Goal: Navigation & Orientation: Find specific page/section

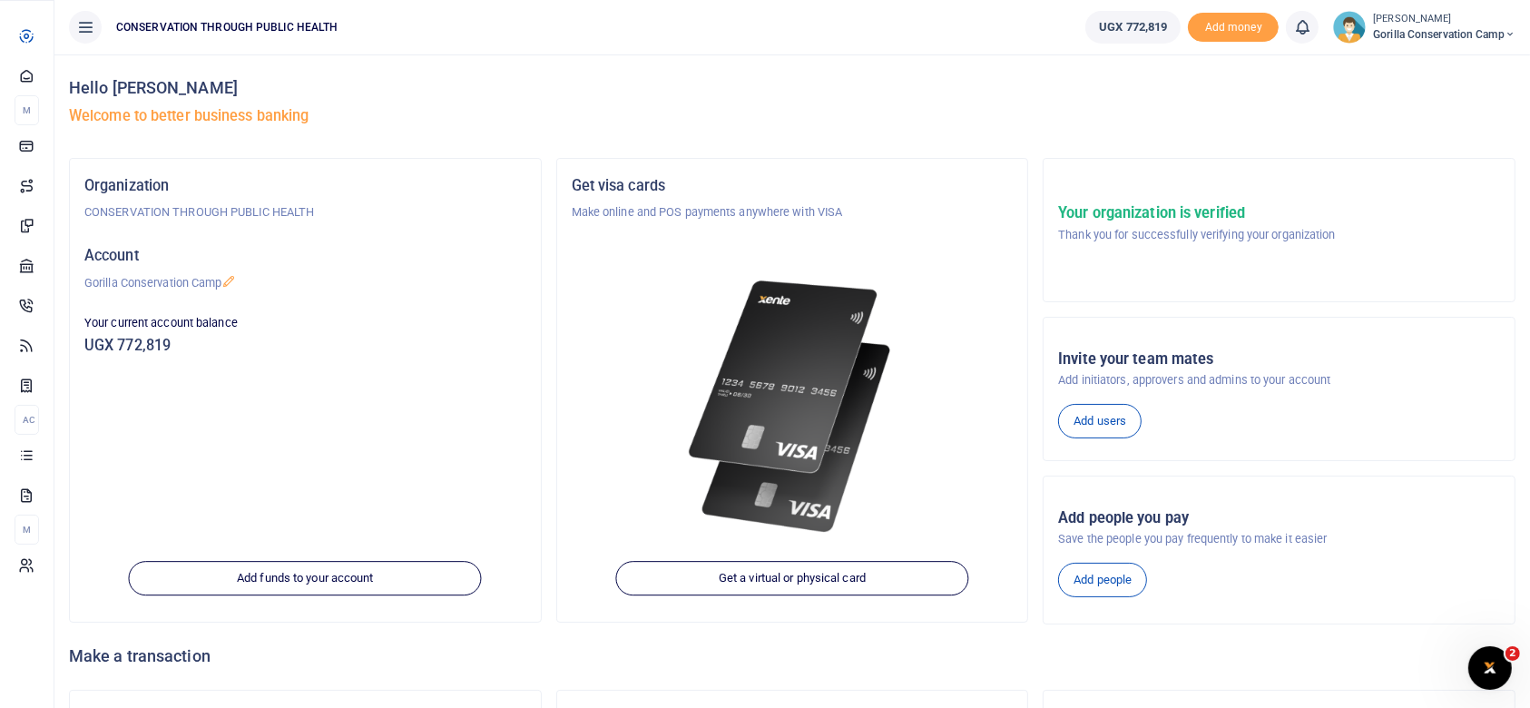
click at [0, 0] on span "Dashboard" at bounding box center [0, 0] width 0 height 0
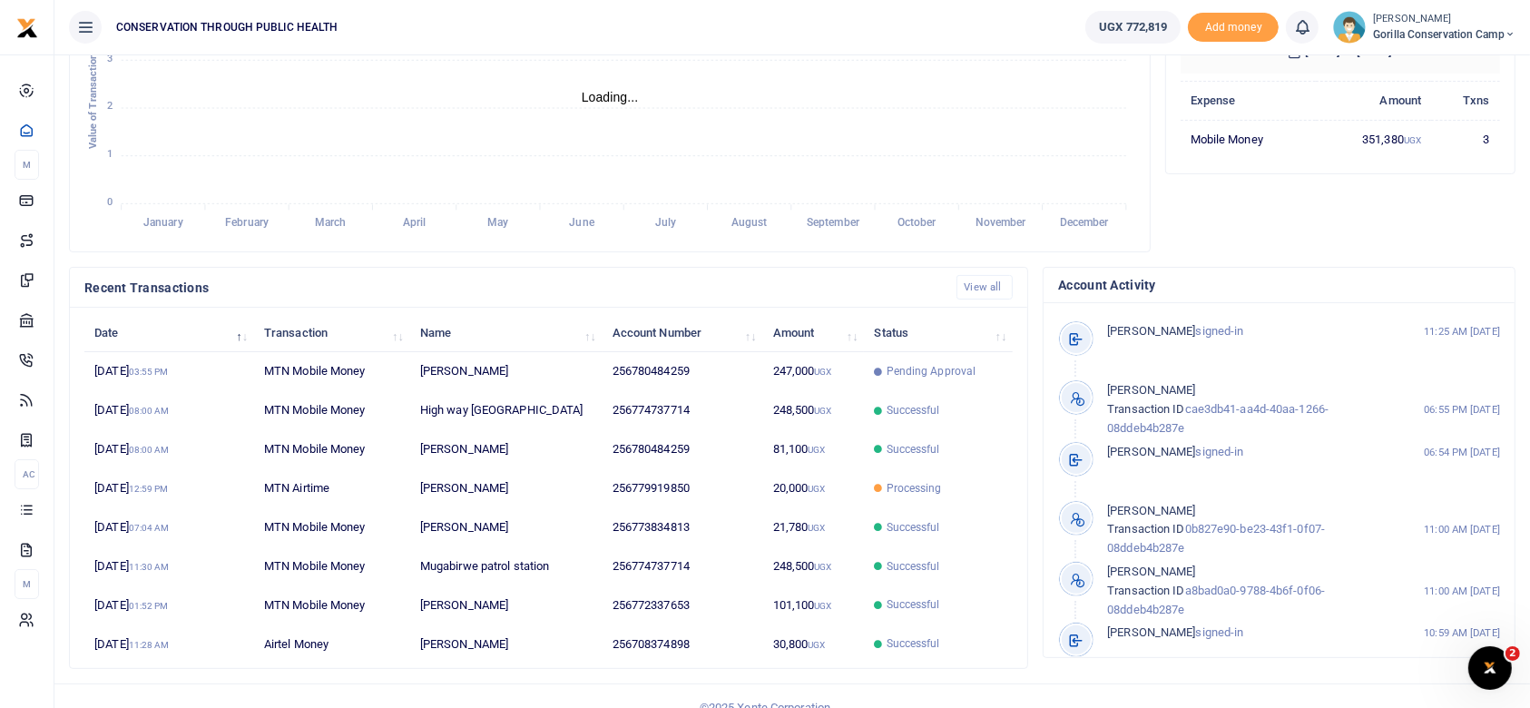
scroll to position [19, 19]
